Goal: Task Accomplishment & Management: Complete application form

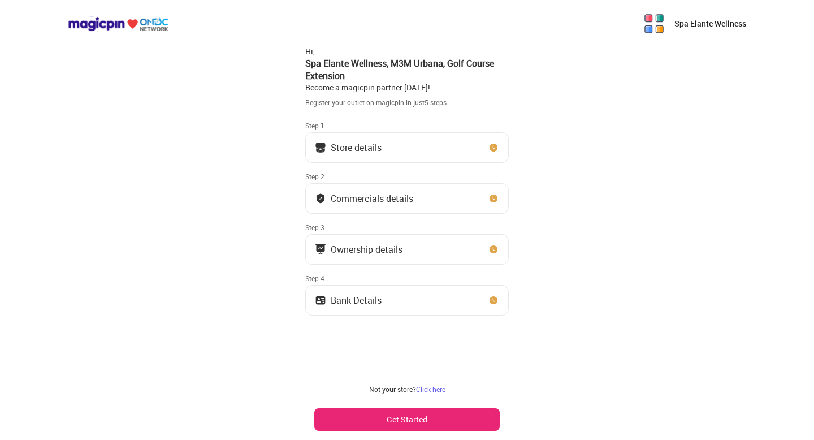
click at [421, 151] on button "Store details" at bounding box center [406, 147] width 203 height 31
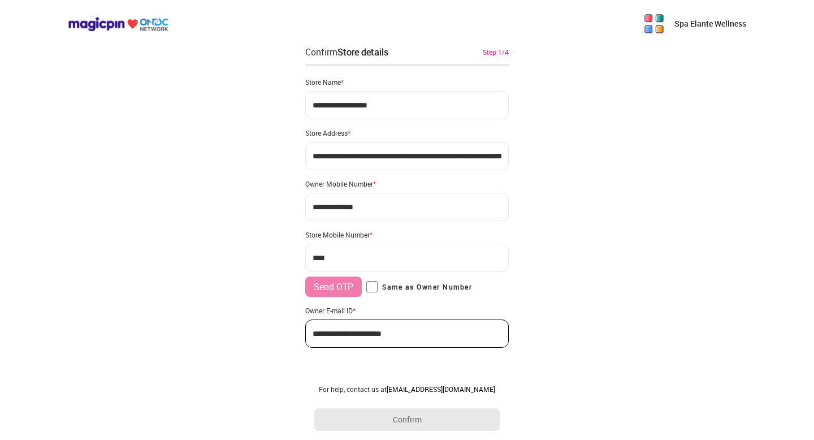
type input "**********"
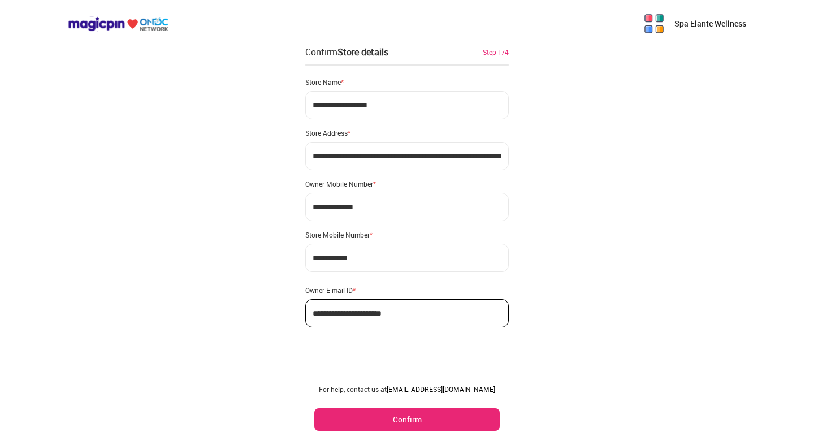
click at [412, 418] on button "Confirm" at bounding box center [406, 419] width 185 height 23
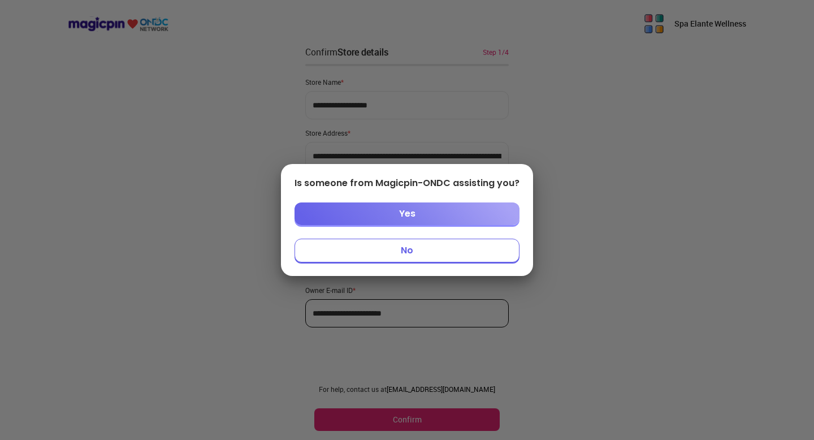
click at [424, 213] on button "Yes" at bounding box center [407, 213] width 225 height 23
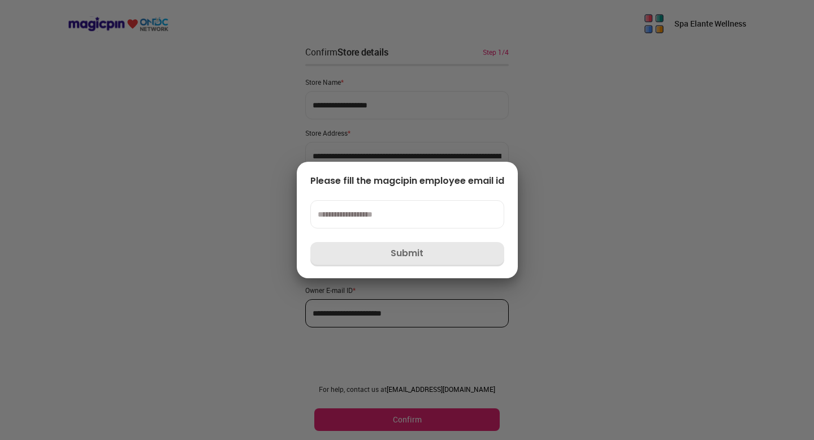
click at [408, 216] on input at bounding box center [407, 214] width 194 height 28
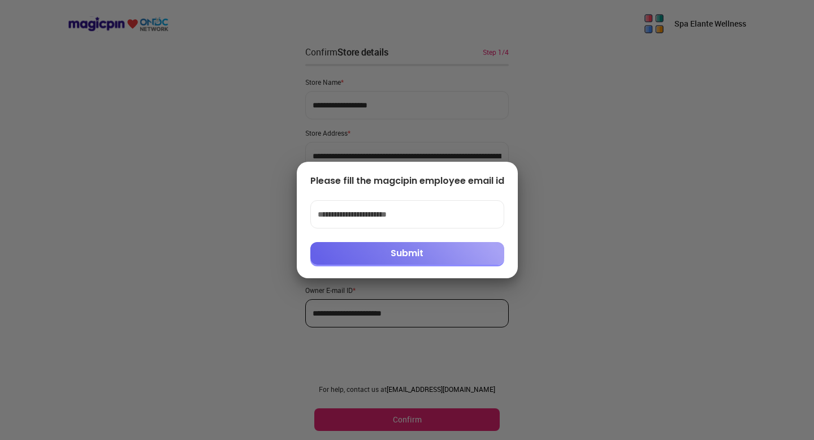
type input "**********"
click at [408, 250] on button "Submit" at bounding box center [407, 253] width 194 height 23
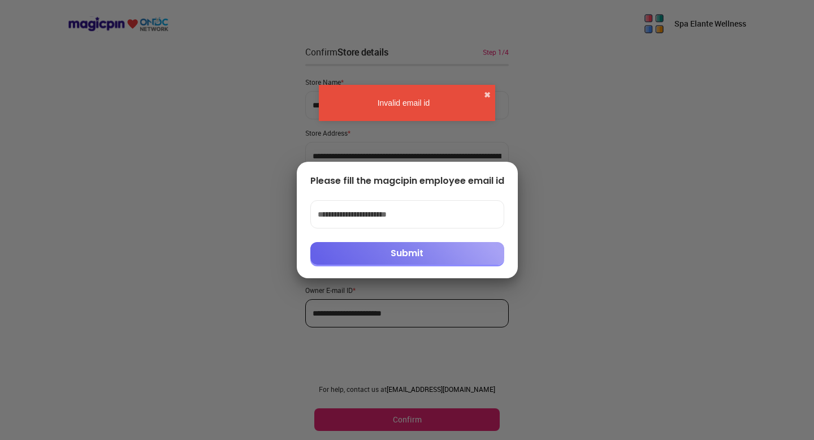
click at [423, 217] on input "**********" at bounding box center [407, 214] width 194 height 28
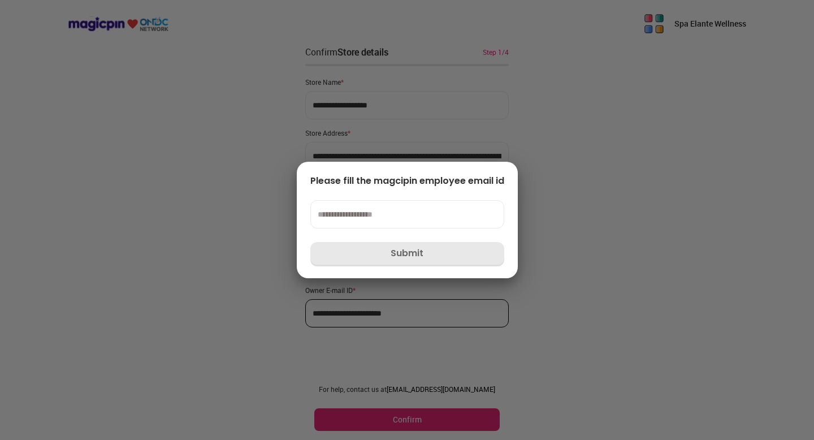
click at [544, 171] on div at bounding box center [407, 220] width 814 height 440
click at [510, 153] on div at bounding box center [407, 220] width 814 height 440
click at [342, 95] on div at bounding box center [407, 220] width 814 height 440
click at [375, 218] on input at bounding box center [407, 214] width 194 height 28
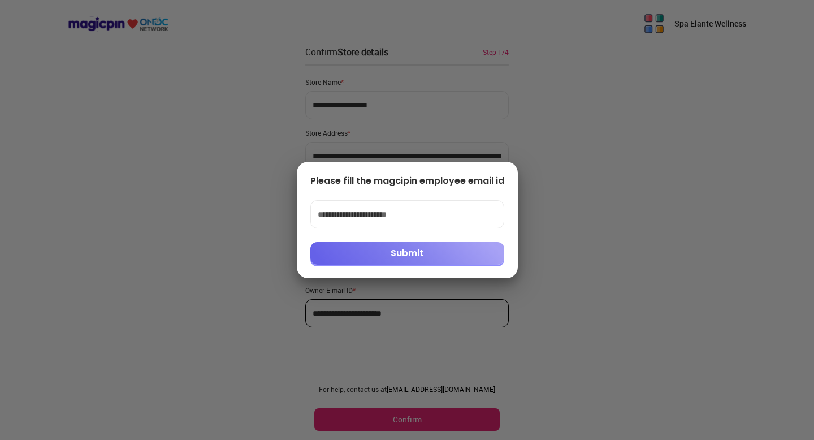
click at [384, 252] on button "Submit" at bounding box center [407, 253] width 194 height 23
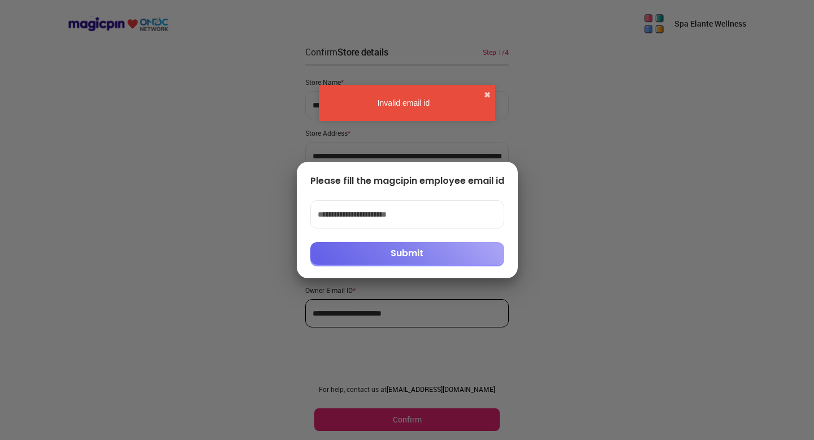
click at [412, 215] on input "**********" at bounding box center [407, 214] width 194 height 28
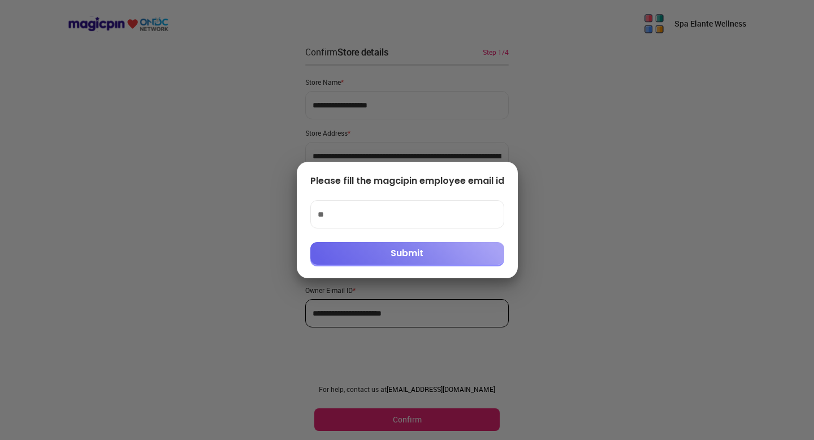
type input "*"
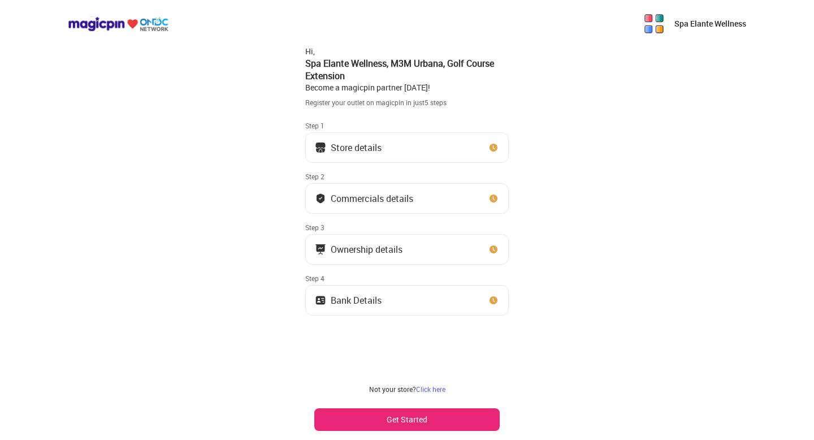
click at [414, 422] on button "Get Started" at bounding box center [406, 419] width 185 height 23
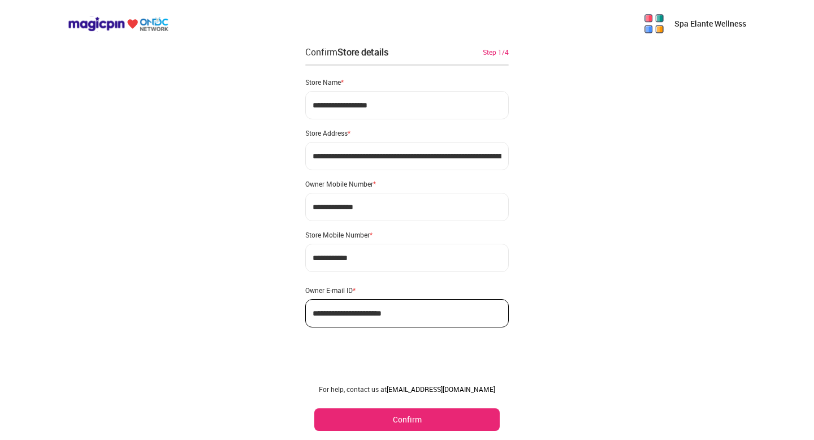
click at [412, 422] on button "Confirm" at bounding box center [406, 419] width 185 height 23
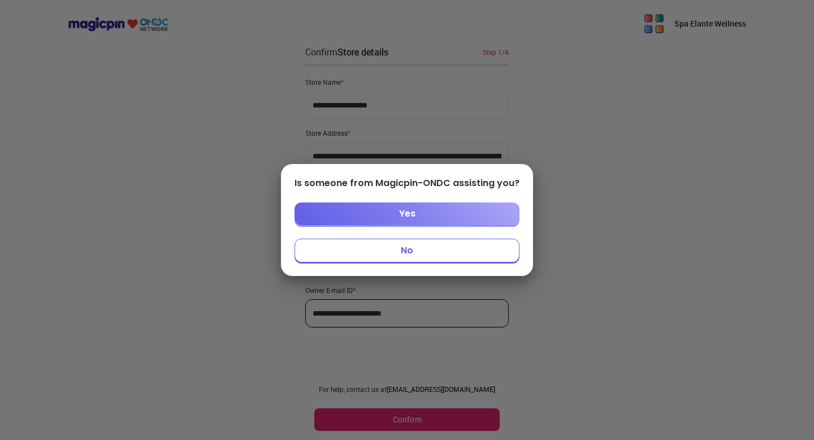
click at [396, 253] on button "No" at bounding box center [407, 251] width 225 height 24
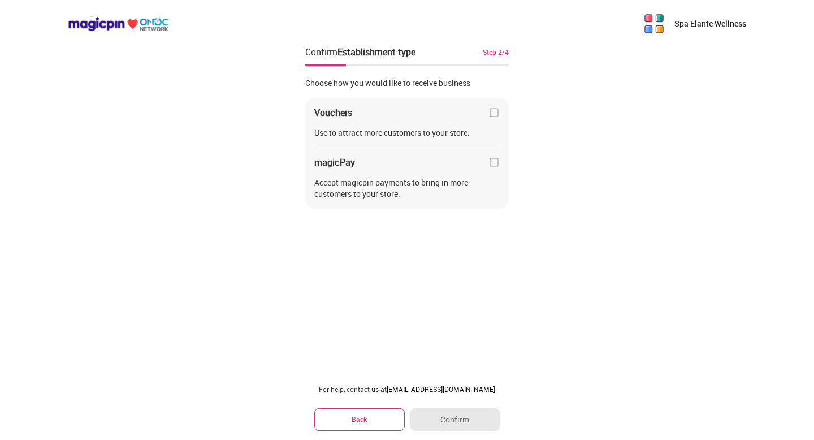
click at [492, 165] on img at bounding box center [493, 162] width 11 height 11
click at [475, 425] on button "Confirm" at bounding box center [454, 419] width 89 height 23
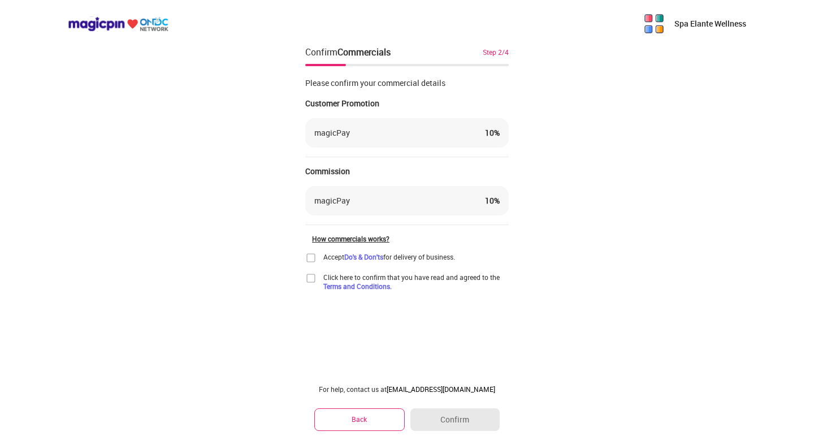
click at [311, 259] on img at bounding box center [310, 257] width 11 height 11
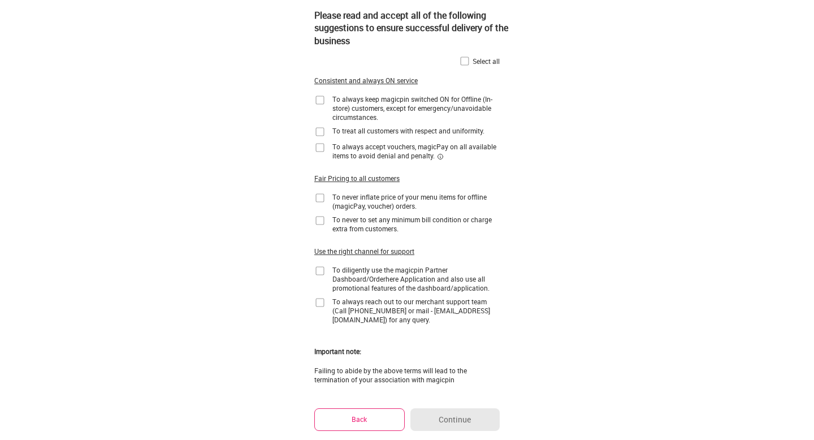
click at [319, 101] on img at bounding box center [319, 99] width 11 height 11
click at [465, 61] on img at bounding box center [464, 60] width 11 height 11
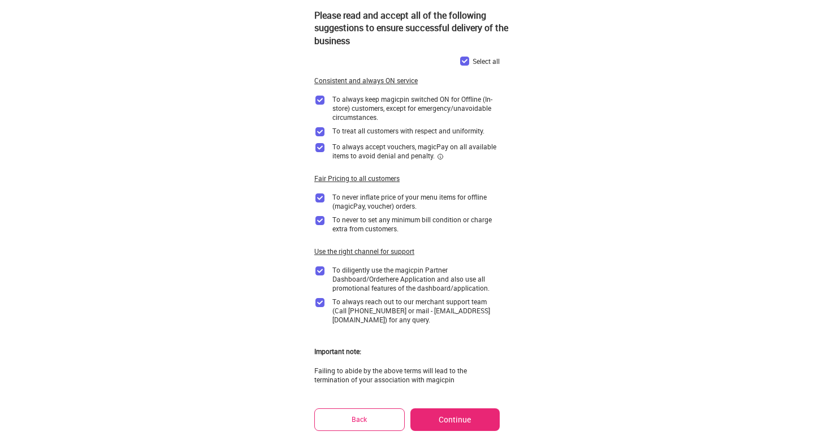
click at [459, 418] on button "Continue" at bounding box center [454, 419] width 89 height 23
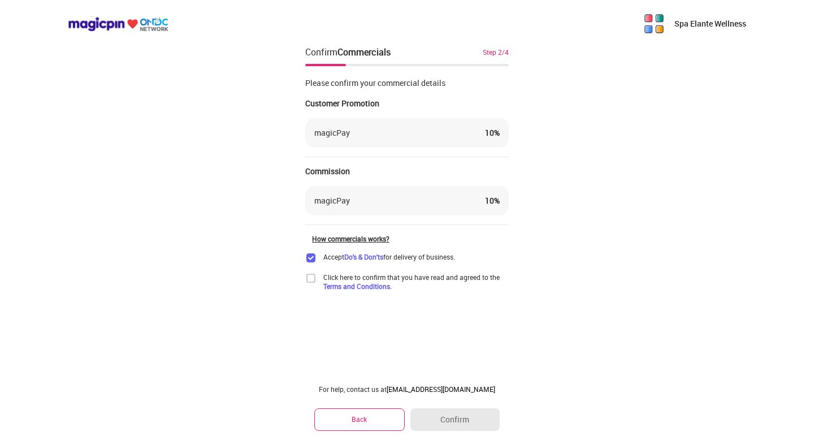
click at [314, 280] on img at bounding box center [310, 277] width 11 height 11
click at [453, 410] on button "Confirm" at bounding box center [454, 419] width 89 height 23
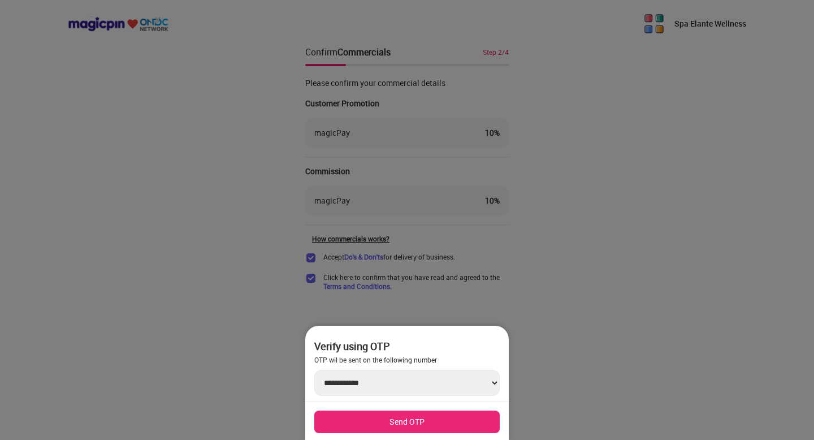
click at [422, 423] on button "Send OTP" at bounding box center [406, 421] width 185 height 23
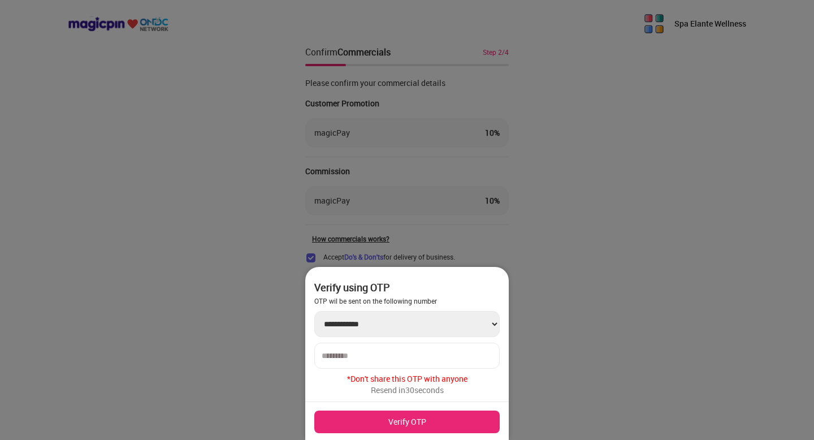
click at [386, 359] on input "number" at bounding box center [407, 355] width 171 height 9
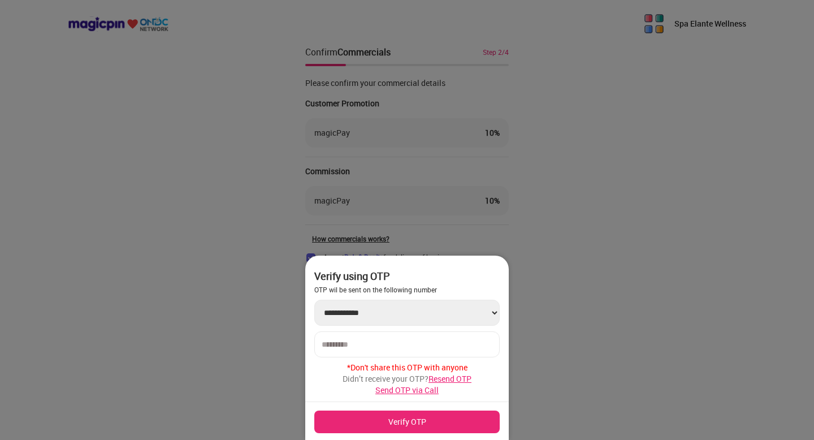
type input "******"
click at [409, 420] on button "Verify OTP" at bounding box center [406, 421] width 185 height 23
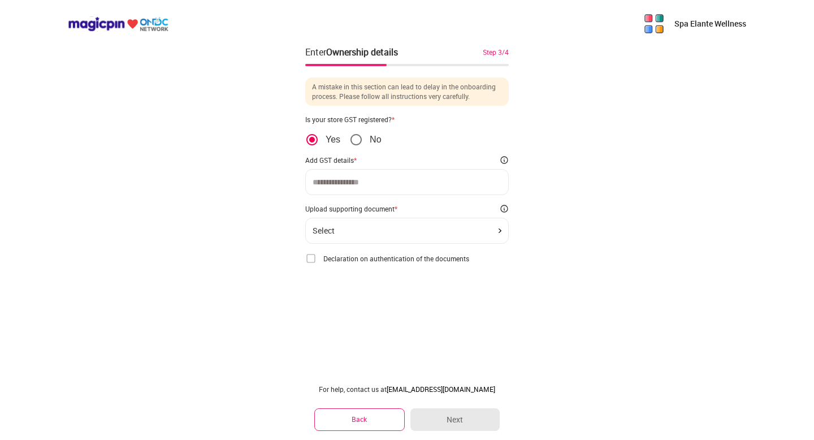
click at [312, 259] on img at bounding box center [310, 258] width 11 height 11
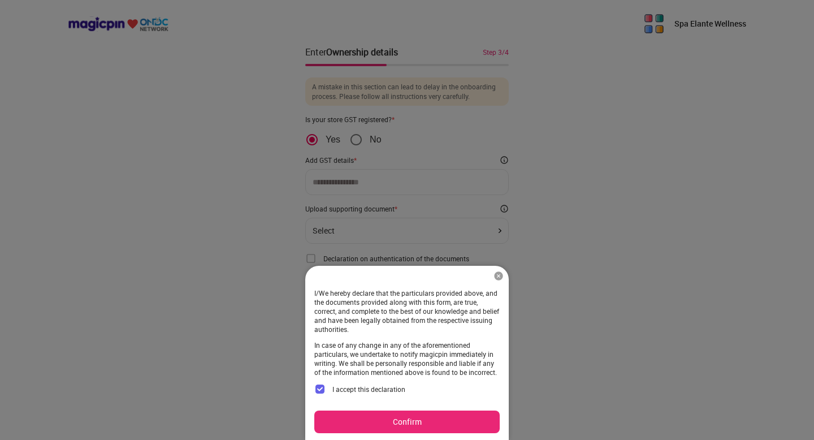
click at [438, 420] on button "Confirm" at bounding box center [406, 421] width 185 height 23
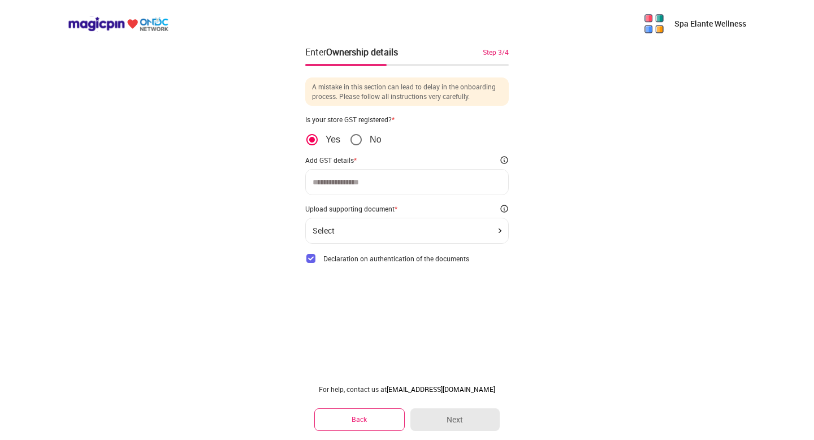
click at [464, 235] on div "Select" at bounding box center [407, 230] width 189 height 9
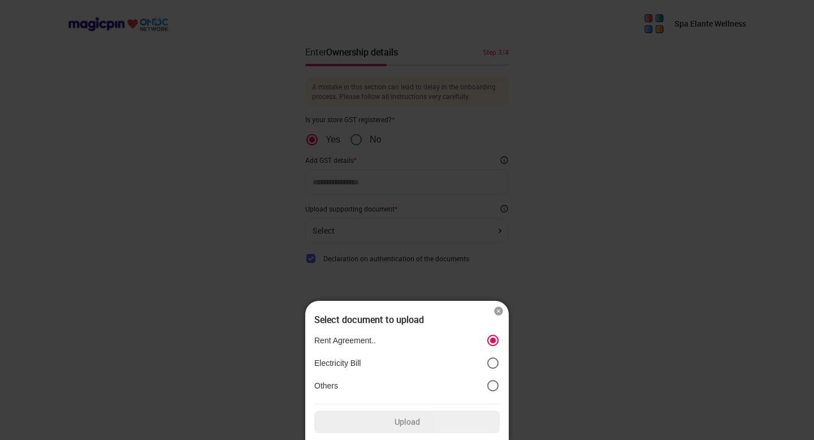
click at [441, 335] on label "Rent Agreement.." at bounding box center [406, 341] width 185 height 14
click at [437, 425] on label "Upload" at bounding box center [406, 421] width 185 height 23
click at [0, 0] on input "Upload" at bounding box center [0, 0] width 0 height 0
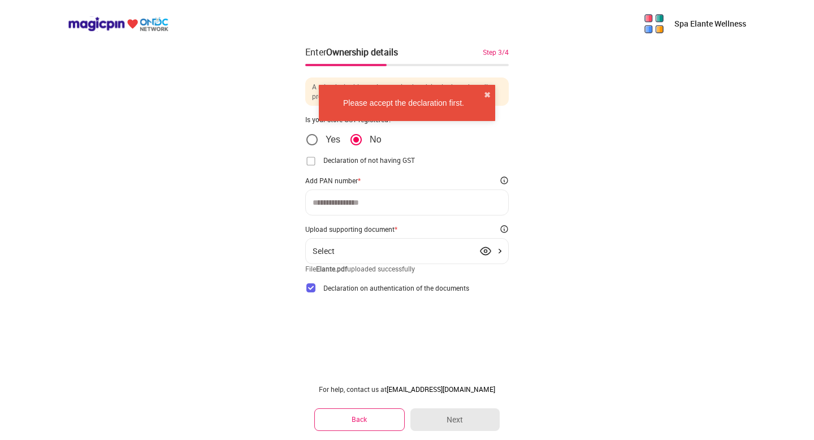
click at [344, 202] on input at bounding box center [407, 202] width 189 height 9
click at [343, 197] on div at bounding box center [406, 202] width 203 height 26
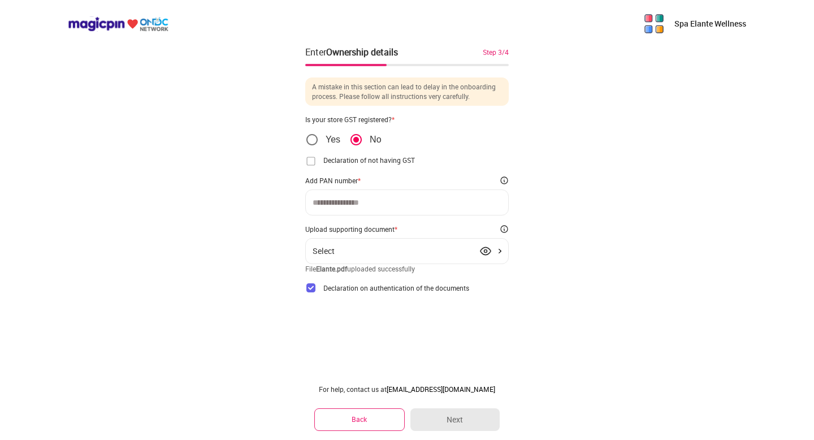
click at [445, 207] on div at bounding box center [406, 202] width 203 height 26
click at [388, 250] on div "Select" at bounding box center [407, 250] width 189 height 9
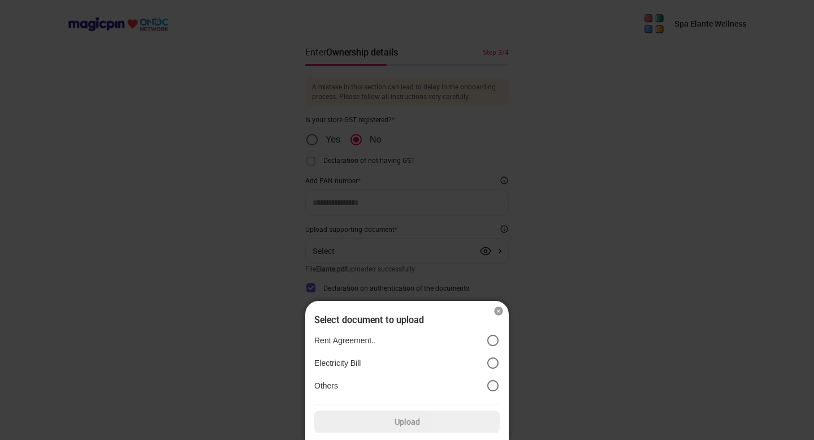
click at [398, 341] on label "Rent Agreement.." at bounding box center [406, 341] width 185 height 14
click at [425, 423] on label "Upload" at bounding box center [406, 421] width 185 height 23
click at [0, 0] on input "Upload" at bounding box center [0, 0] width 0 height 0
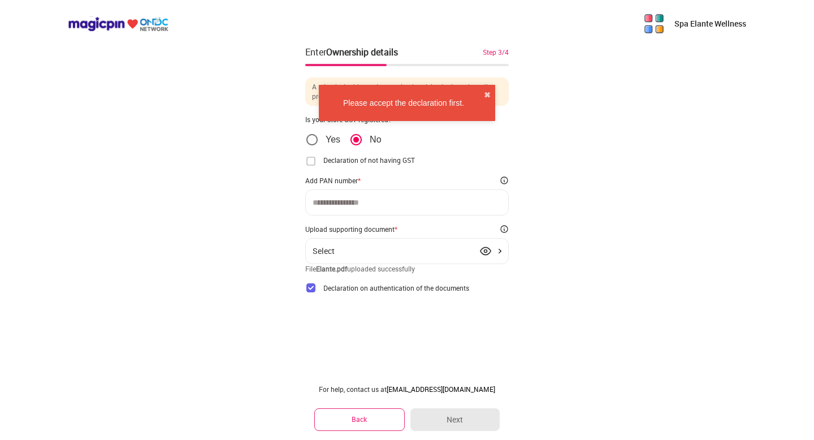
click at [323, 205] on input at bounding box center [407, 202] width 189 height 9
click at [310, 164] on img at bounding box center [310, 160] width 11 height 11
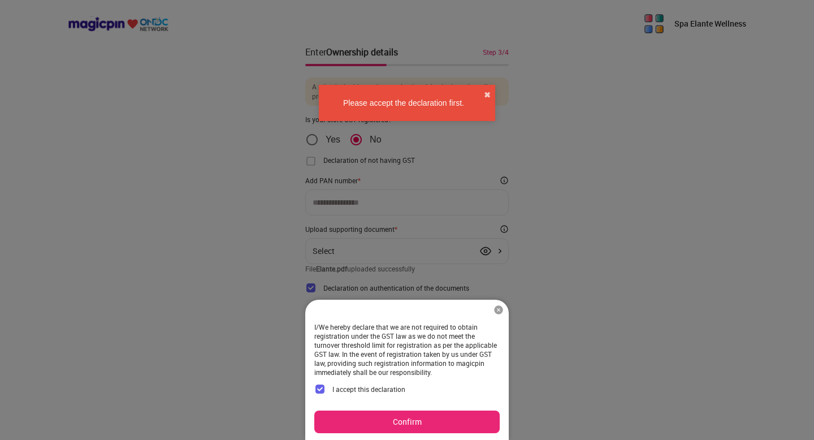
click at [427, 425] on button "Confirm" at bounding box center [406, 421] width 185 height 23
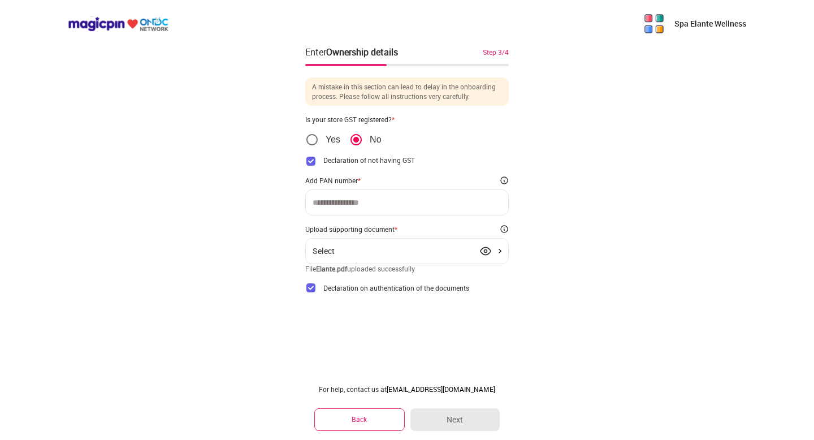
click at [350, 205] on input at bounding box center [407, 202] width 189 height 9
type input "**********"
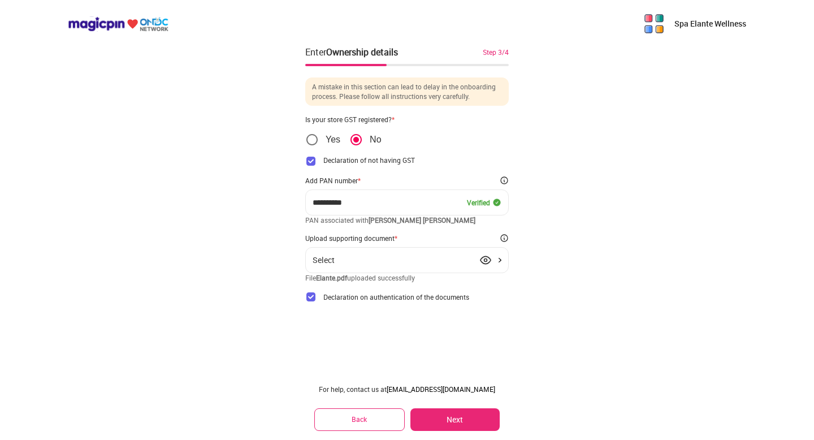
click at [465, 419] on button "Next" at bounding box center [454, 419] width 89 height 23
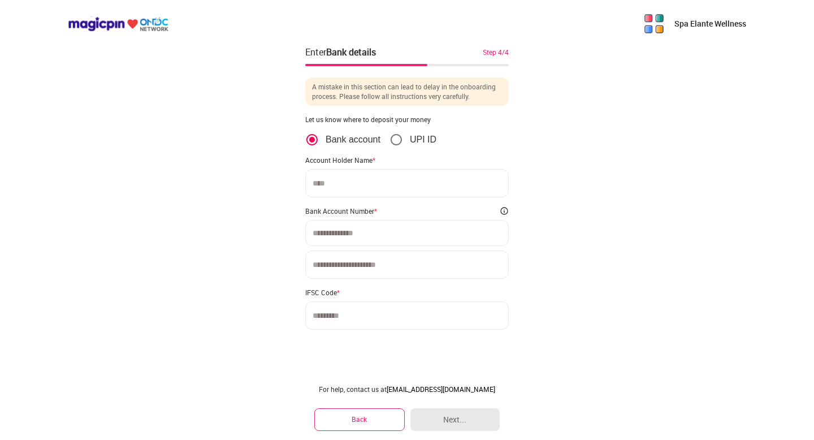
click at [352, 188] on input at bounding box center [406, 183] width 203 height 28
click at [334, 184] on input at bounding box center [407, 181] width 189 height 9
type input "**********"
click at [329, 216] on input at bounding box center [406, 214] width 203 height 28
click at [334, 187] on input at bounding box center [406, 183] width 203 height 28
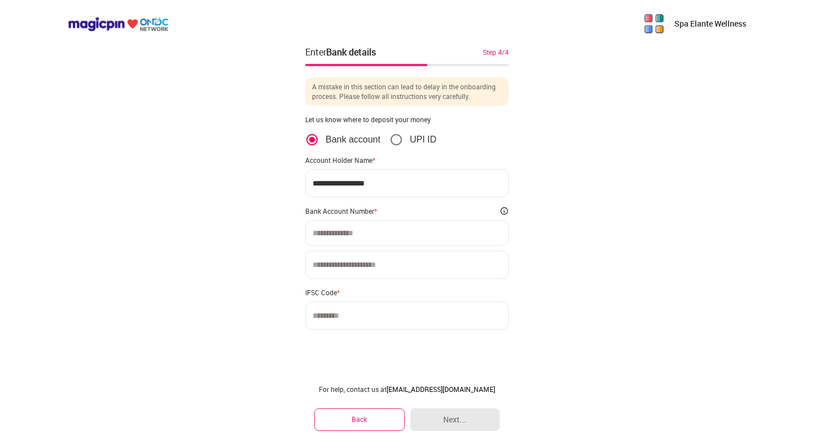
type input "**********"
click at [336, 268] on input at bounding box center [406, 264] width 203 height 28
type input "**********"
click at [347, 321] on input at bounding box center [406, 315] width 203 height 28
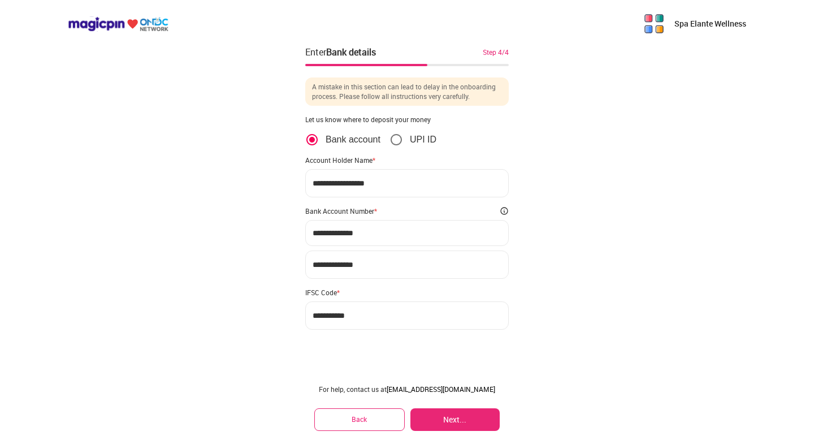
type input "**********"
click at [440, 414] on button "Next..." at bounding box center [454, 419] width 89 height 23
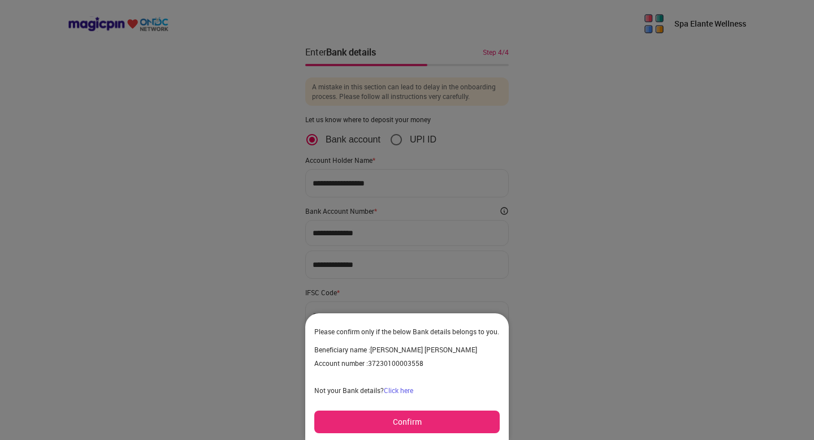
click at [420, 426] on button "Confirm" at bounding box center [406, 421] width 185 height 23
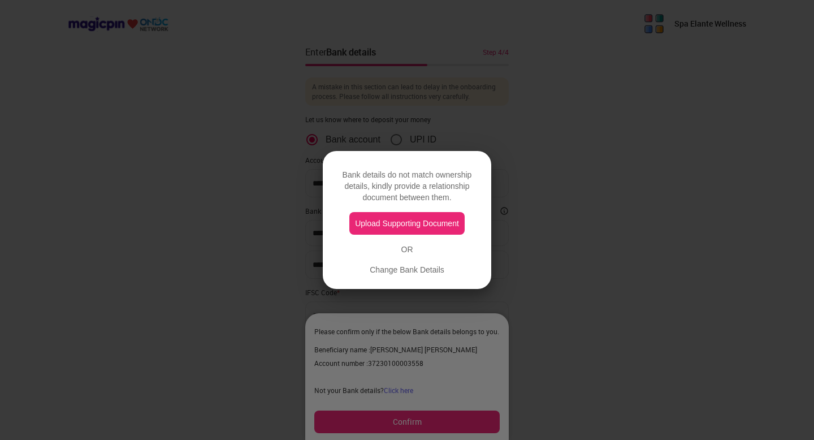
click at [410, 222] on button "Upload Supporting Document" at bounding box center [406, 223] width 115 height 23
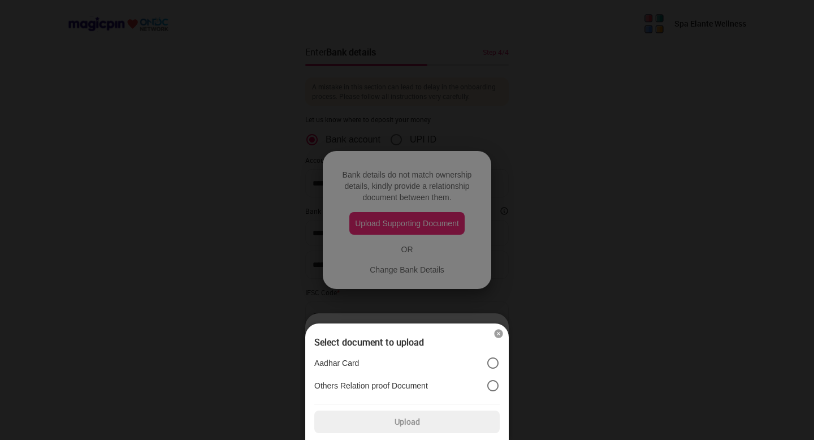
click at [428, 363] on label "Aadhar Card" at bounding box center [406, 363] width 185 height 14
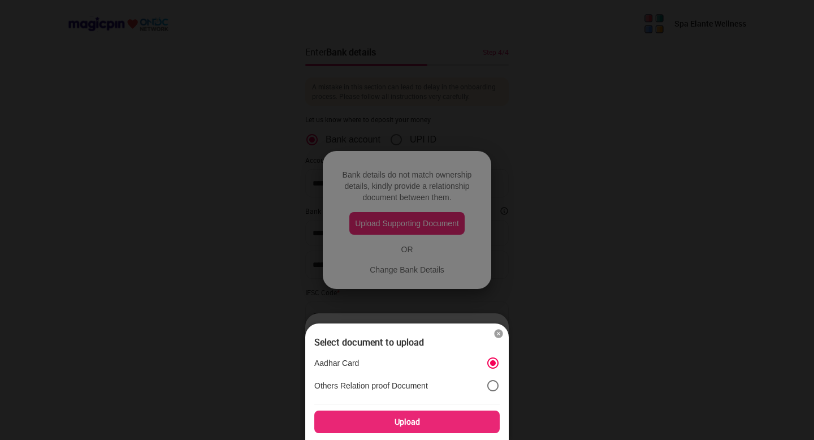
click at [427, 426] on div "Upload" at bounding box center [406, 421] width 185 height 23
click at [0, 0] on input "Upload" at bounding box center [0, 0] width 0 height 0
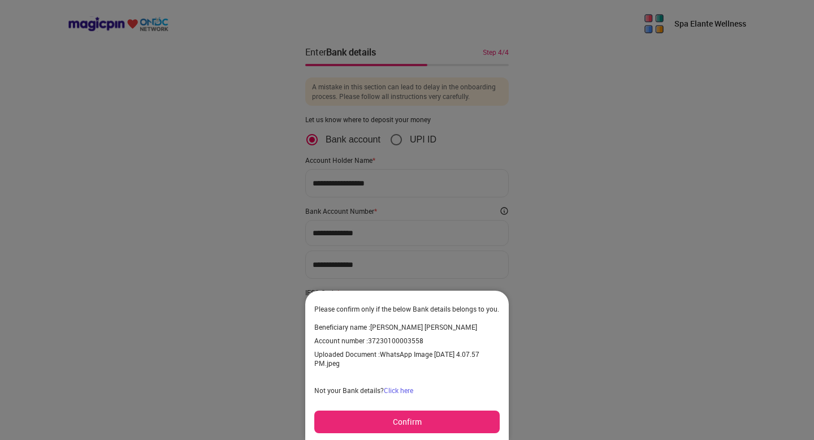
click at [432, 420] on button "Confirm" at bounding box center [406, 421] width 185 height 23
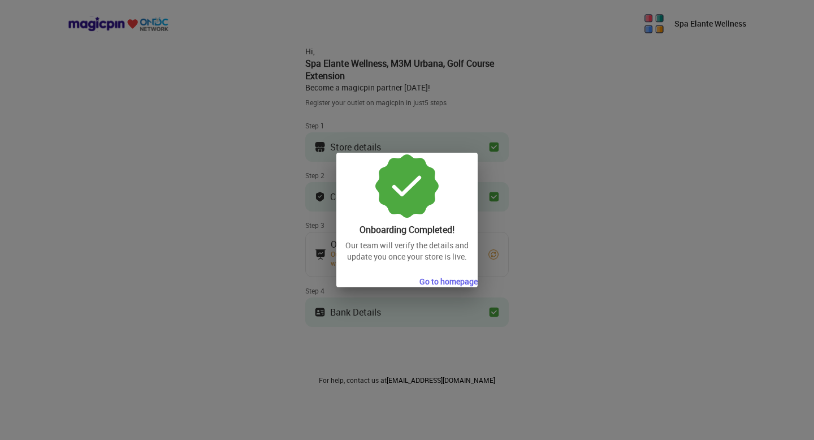
click at [457, 282] on button "Go to homepage" at bounding box center [448, 281] width 58 height 11
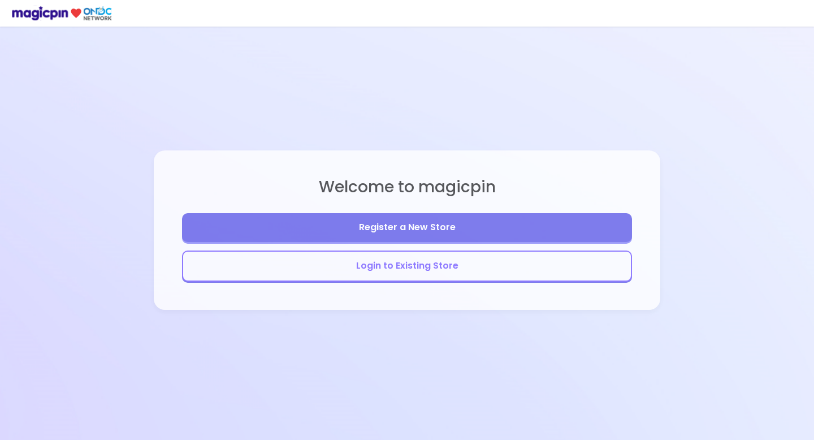
click at [447, 272] on button "Login to Existing Store" at bounding box center [407, 265] width 450 height 31
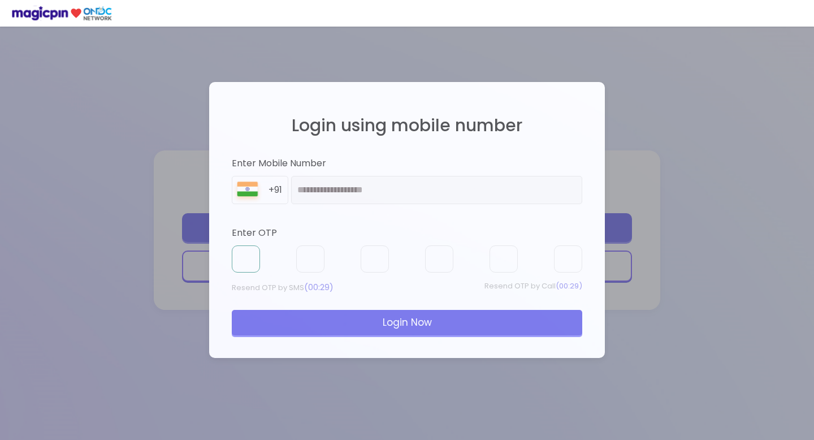
click at [253, 261] on input "text" at bounding box center [246, 258] width 28 height 27
type input "*"
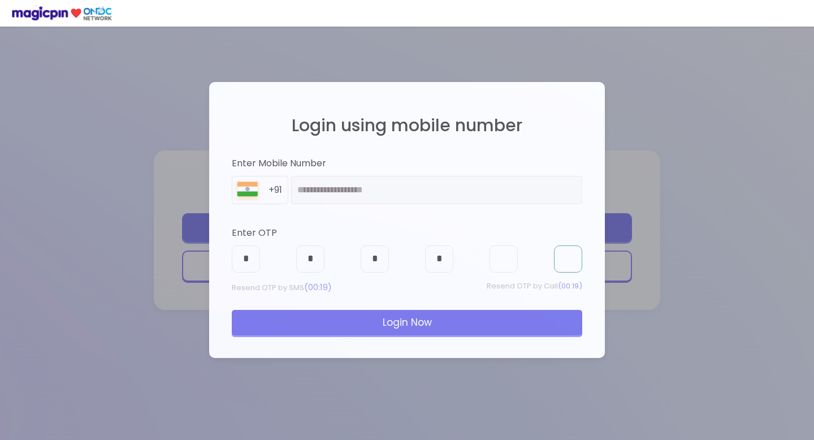
type input "*"
click at [336, 317] on div "Login Now" at bounding box center [407, 322] width 350 height 25
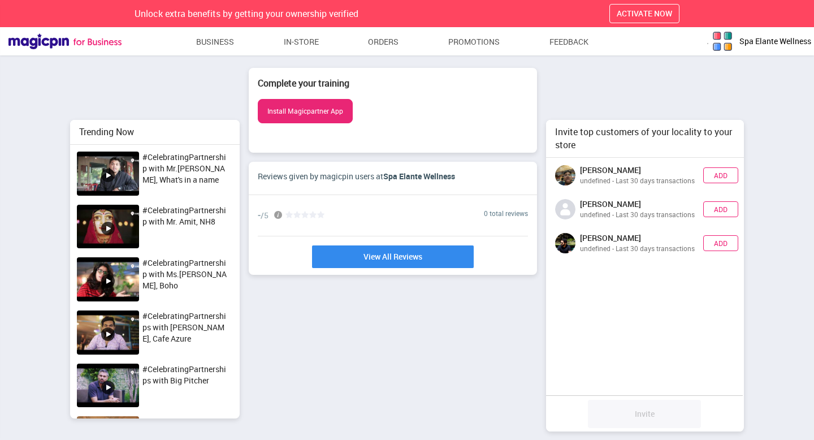
scroll to position [274, 206]
click at [643, 19] on button "ACTIVATE NOW" at bounding box center [644, 13] width 70 height 19
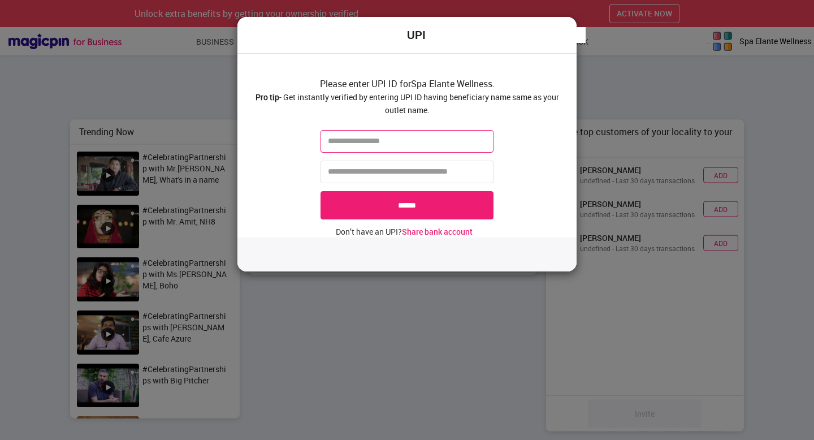
click at [345, 146] on input "text" at bounding box center [407, 141] width 173 height 23
type input "**********"
click at [361, 172] on input "tel" at bounding box center [407, 172] width 173 height 23
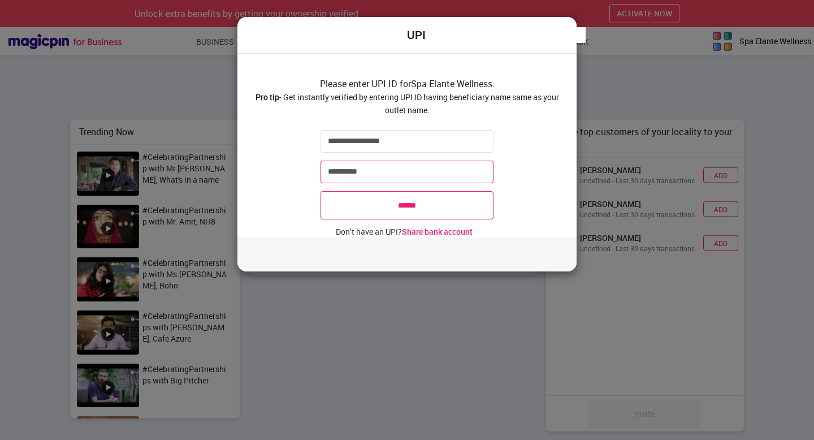
type input "**********"
click at [400, 214] on input "******" at bounding box center [407, 205] width 173 height 28
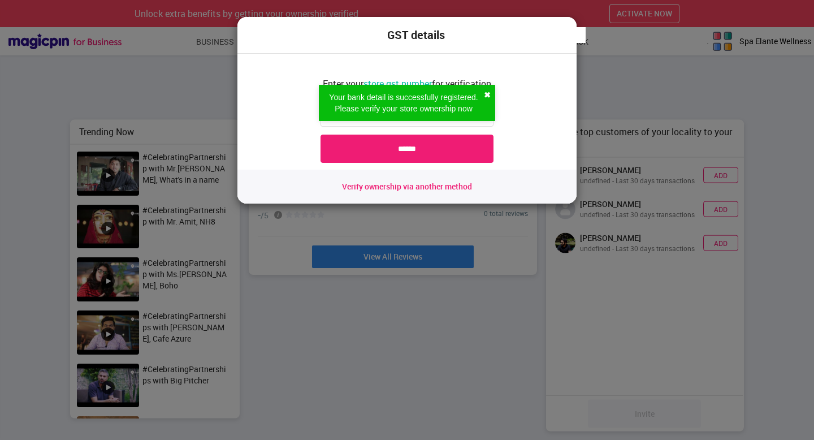
click at [488, 94] on button "✖" at bounding box center [487, 94] width 7 height 11
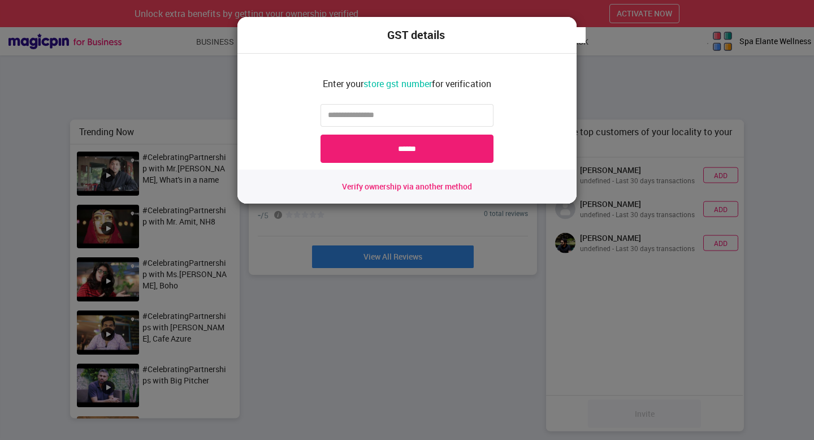
click at [401, 187] on span "Verify ownership via another method" at bounding box center [407, 186] width 130 height 11
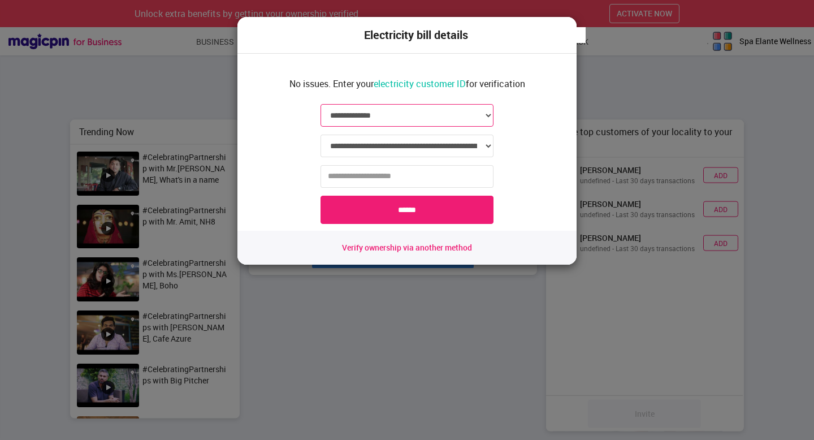
click at [462, 113] on select "**********" at bounding box center [407, 115] width 173 height 23
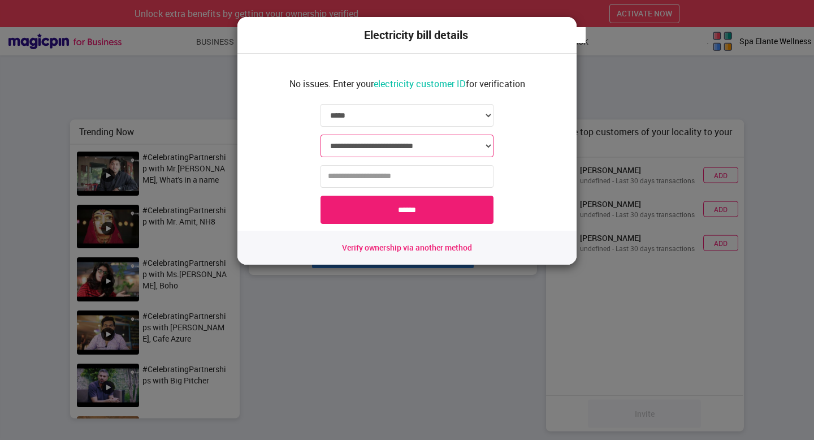
click at [436, 153] on select "**********" at bounding box center [407, 146] width 173 height 23
click at [460, 115] on select "**********" at bounding box center [407, 115] width 173 height 23
select select "*****"
click at [436, 150] on select "**********" at bounding box center [407, 146] width 173 height 23
click at [410, 247] on span "Verify ownership via another method" at bounding box center [407, 247] width 130 height 11
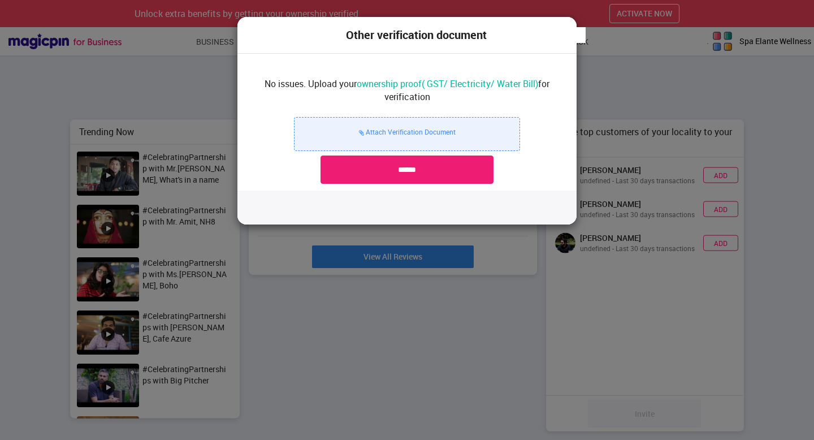
click at [370, 138] on div "Attach Verification Document" at bounding box center [407, 134] width 226 height 34
click at [370, 131] on label "Attach Verification Document" at bounding box center [407, 132] width 97 height 10
click at [0, 0] on input "Attach Verification Document" at bounding box center [0, 0] width 0 height 0
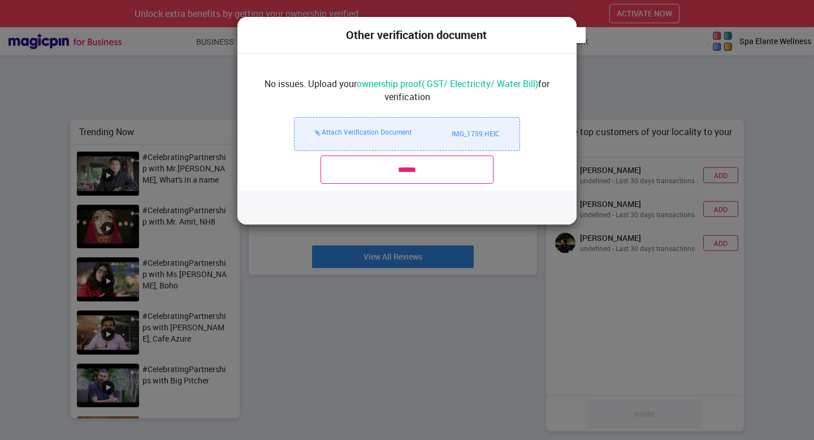
click at [425, 177] on input "******" at bounding box center [407, 169] width 173 height 28
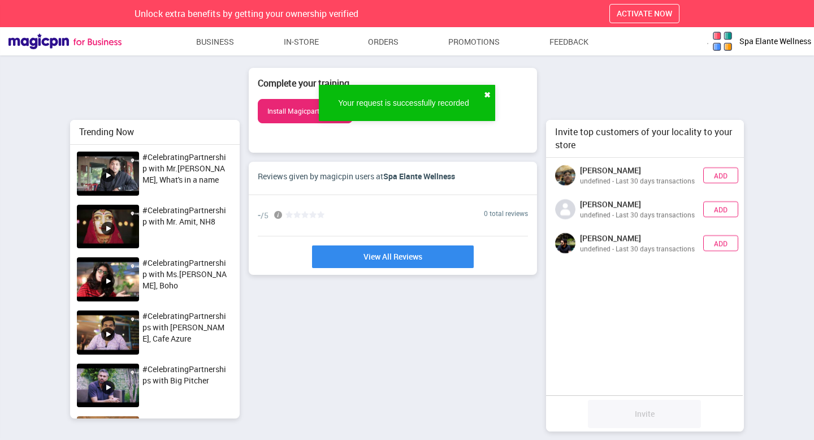
click at [486, 92] on button "✖" at bounding box center [487, 94] width 7 height 11
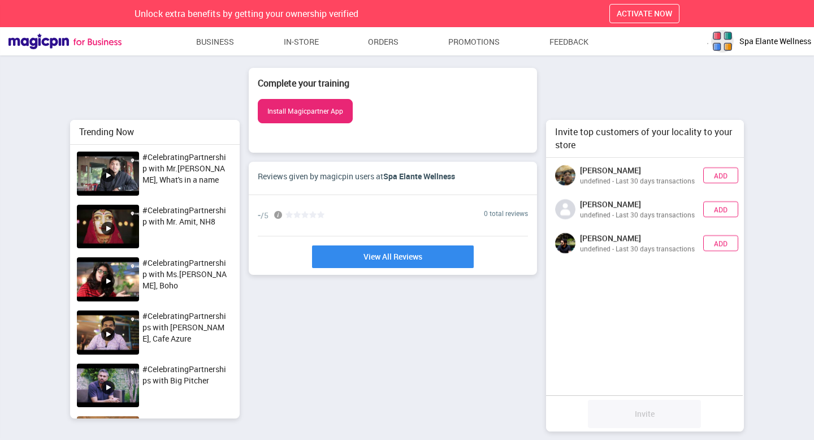
click at [723, 44] on img "button" at bounding box center [722, 41] width 23 height 23
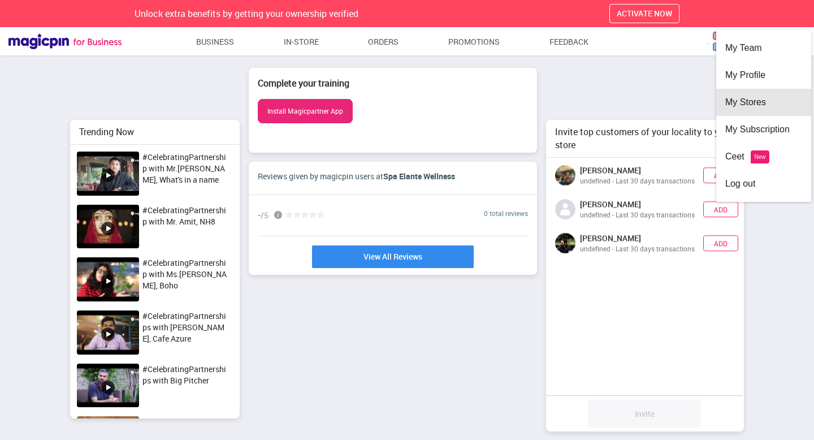
drag, startPoint x: 747, startPoint y: 48, endPoint x: 747, endPoint y: 105, distance: 56.5
click at [747, 105] on div "My Team My Profile My Stores My Subscription Ceet New Log out" at bounding box center [763, 116] width 95 height 172
click at [747, 105] on div "My Stores" at bounding box center [763, 102] width 77 height 27
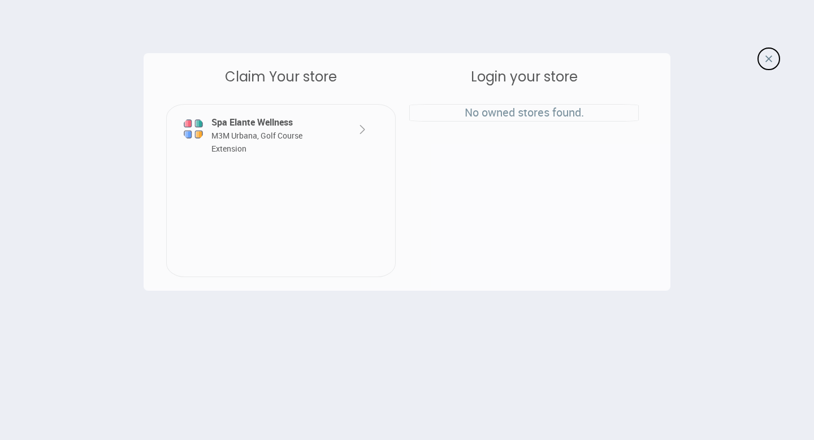
click at [354, 130] on div at bounding box center [352, 123] width 36 height 27
click at [360, 128] on img at bounding box center [363, 130] width 14 height 14
click at [216, 136] on span "M3M Urbana, Golf Course Extension" at bounding box center [256, 142] width 91 height 24
